Goal: Transaction & Acquisition: Book appointment/travel/reservation

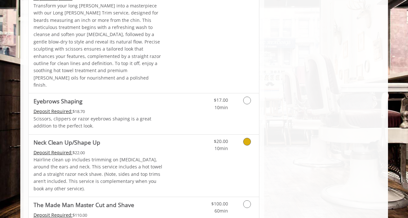
scroll to position [933, 0]
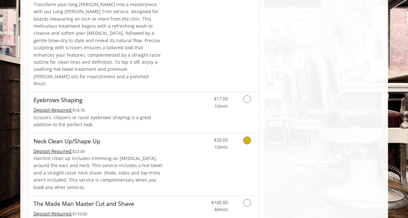
click at [164, 134] on link "Discounted Price" at bounding box center [182, 165] width 38 height 62
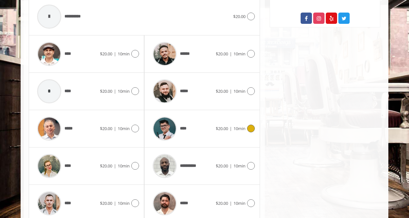
scroll to position [321, 0]
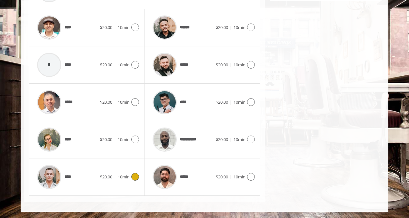
click at [85, 178] on div "****" at bounding box center [67, 177] width 66 height 31
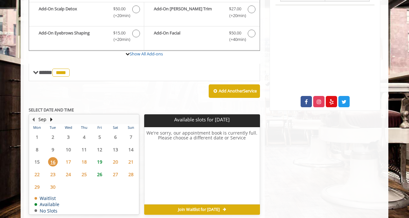
scroll to position [202, 0]
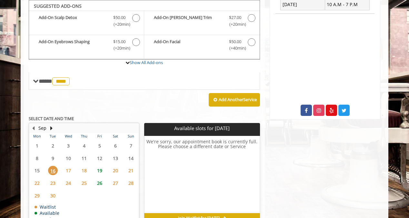
click at [100, 171] on span "19" at bounding box center [100, 170] width 10 height 9
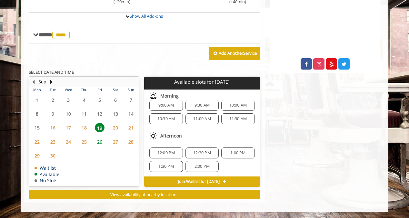
scroll to position [7, 0]
click at [173, 154] on span "12:00 PM" at bounding box center [166, 153] width 18 height 5
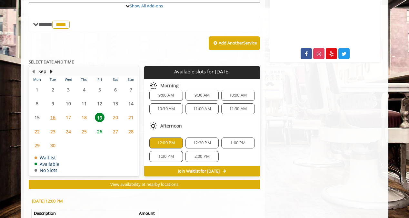
scroll to position [240, 0]
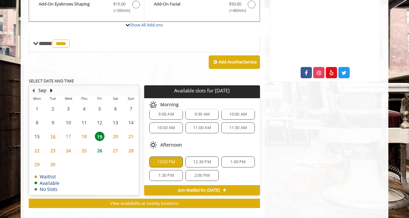
click at [162, 162] on span "12:00 PM" at bounding box center [166, 162] width 18 height 5
click at [200, 162] on span "12:30 PM" at bounding box center [202, 162] width 18 height 5
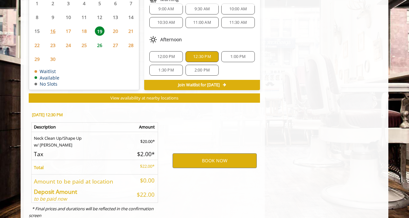
scroll to position [365, 0]
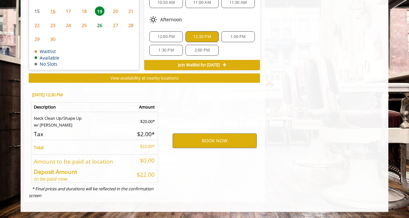
click at [211, 35] on span "12:30 PM" at bounding box center [201, 36] width 27 height 5
click at [230, 36] on span "1:00 PM" at bounding box center [237, 36] width 15 height 5
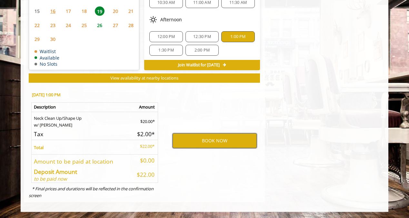
click at [224, 142] on button "BOOK NOW" at bounding box center [215, 141] width 84 height 15
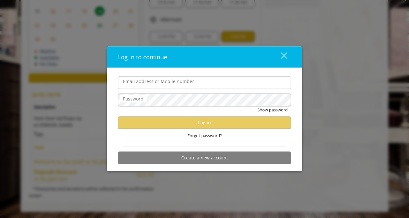
type input "**********"
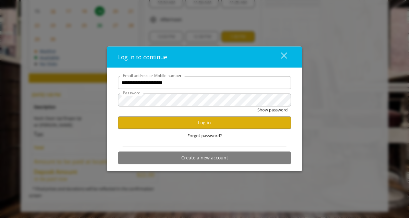
scroll to position [0, 0]
click at [197, 123] on button "Log in" at bounding box center [204, 122] width 173 height 13
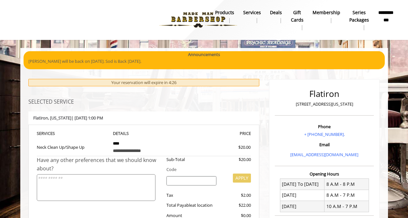
click at [191, 184] on input "search" at bounding box center [191, 181] width 50 height 10
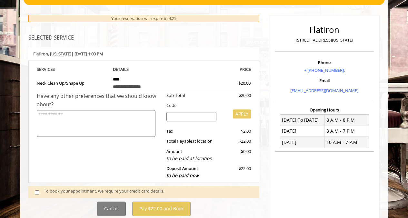
scroll to position [71, 0]
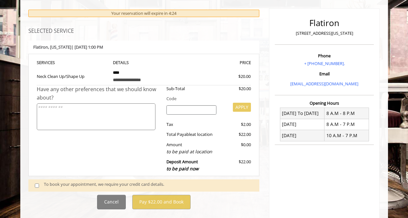
click at [114, 184] on div "To book your appointment, we require your credit card details." at bounding box center [148, 185] width 209 height 9
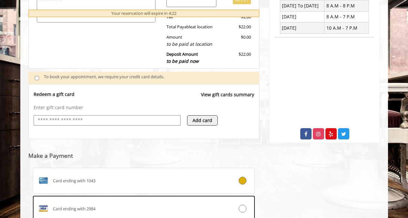
scroll to position [230, 0]
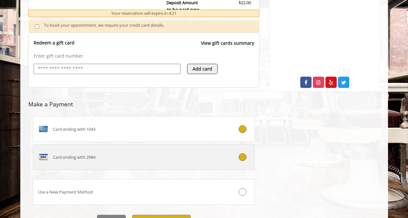
click at [164, 153] on div "Card ending with 2984" at bounding box center [125, 157] width 185 height 10
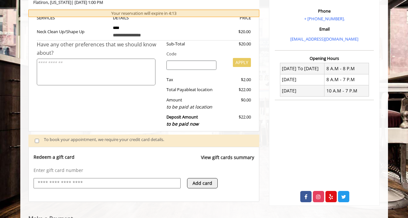
scroll to position [264, 0]
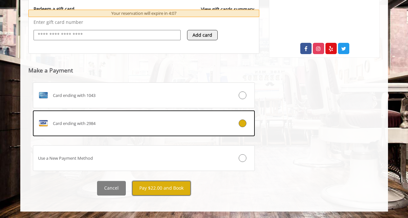
click at [171, 189] on button "Pay $22.00 and Book" at bounding box center [161, 188] width 58 height 15
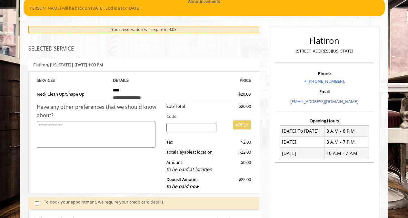
scroll to position [0, 0]
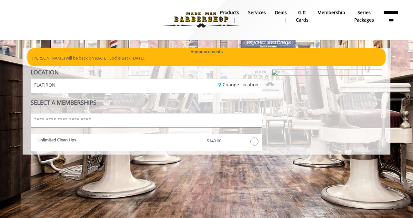
click at [196, 117] on input "text" at bounding box center [146, 120] width 231 height 15
click at [391, 16] on b "**********" at bounding box center [391, 16] width 16 height 15
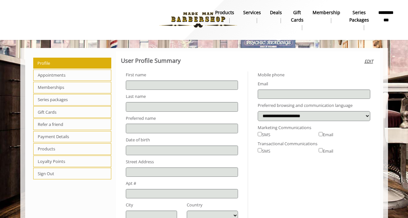
type input "*******"
type input "*****"
type input "**********"
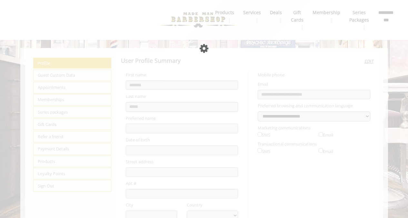
select select "***"
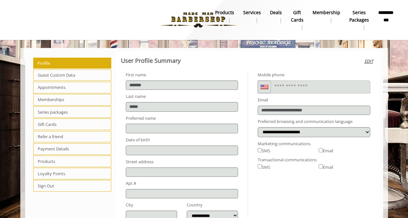
click at [64, 174] on span "Loyalty Points" at bounding box center [72, 174] width 78 height 12
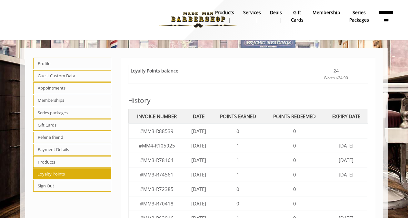
drag, startPoint x: 318, startPoint y: 77, endPoint x: 349, endPoint y: 79, distance: 30.7
click at [349, 79] on div "Worth $24.00" at bounding box center [336, 78] width 59 height 6
click at [352, 78] on div "Worth $24.00" at bounding box center [336, 78] width 59 height 6
drag, startPoint x: 352, startPoint y: 78, endPoint x: 329, endPoint y: 70, distance: 24.1
click at [329, 70] on div "24 Worth $24.00" at bounding box center [336, 74] width 59 height 14
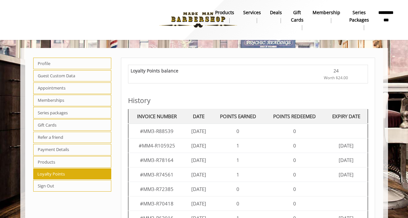
click at [330, 73] on div "24" at bounding box center [336, 70] width 59 height 7
click at [146, 95] on div "Loyalty Points balance 24 Worth $24.00 History INVOICE NUMBER DATE POINTS EARNE…" at bounding box center [248, 169] width 254 height 223
